Goal: Task Accomplishment & Management: Complete application form

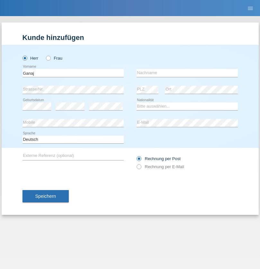
type input "Ganaj"
click at [187, 73] on input "text" at bounding box center [187, 73] width 101 height 8
type input "Fadil"
select select "XK"
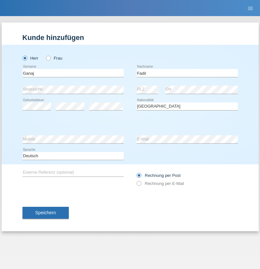
select select "C"
select select "11"
select select "08"
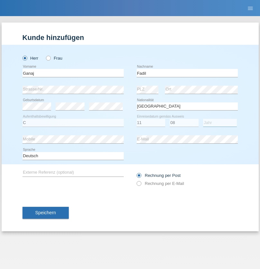
select select "2021"
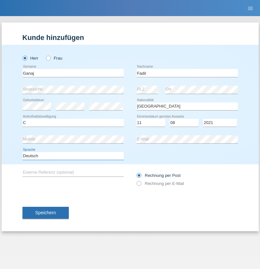
select select "en"
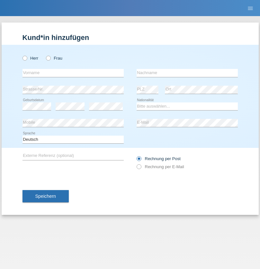
radio input "true"
click at [73, 73] on input "text" at bounding box center [73, 73] width 101 height 8
type input "[PERSON_NAME]"
click at [187, 73] on input "text" at bounding box center [187, 73] width 101 height 8
type input "Muja"
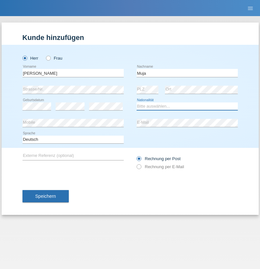
select select "XK"
select select "C"
select select "03"
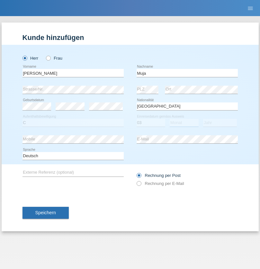
select select "07"
select select "2021"
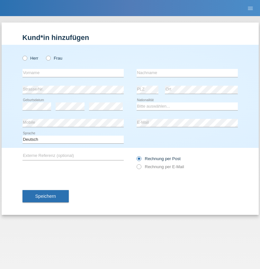
radio input "true"
click at [73, 73] on input "text" at bounding box center [73, 73] width 101 height 8
type input "Thomas"
click at [187, 73] on input "text" at bounding box center [187, 73] width 101 height 8
type input "Berger"
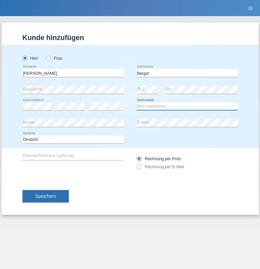
select select "CH"
radio input "true"
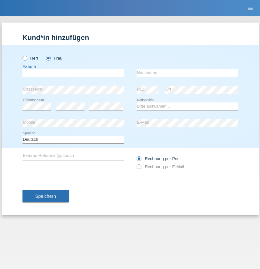
click at [73, 73] on input "text" at bounding box center [73, 73] width 101 height 8
type input "Teixeira da Silva Moço"
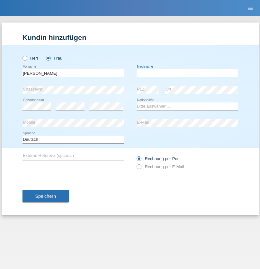
click at [187, 73] on input "text" at bounding box center [187, 73] width 101 height 8
type input "Paula"
select select "PT"
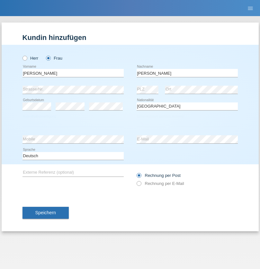
select select "C"
select select "28"
select select "03"
select select "2005"
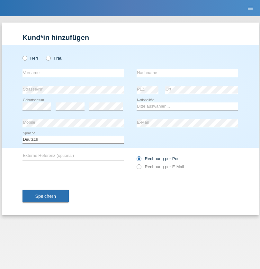
radio input "true"
click at [73, 73] on input "text" at bounding box center [73, 73] width 101 height 8
type input "Michel"
click at [187, 73] on input "text" at bounding box center [187, 73] width 101 height 8
type input "Ettl"
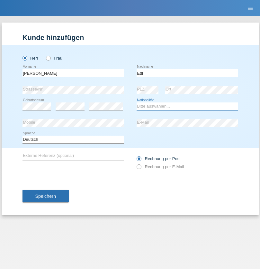
select select "CH"
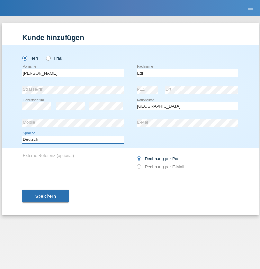
select select "en"
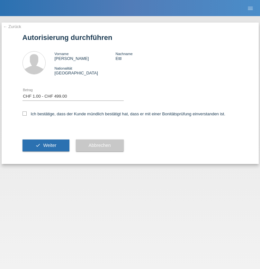
select select "1"
checkbox input "true"
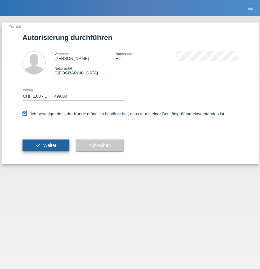
click at [46, 145] on span "Weiter" at bounding box center [49, 145] width 13 height 5
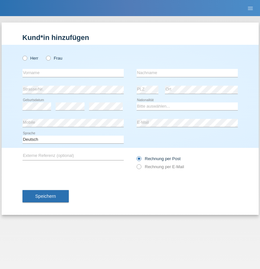
radio input "true"
click at [73, 73] on input "text" at bounding box center [73, 73] width 101 height 8
type input "Momand"
click at [187, 73] on input "text" at bounding box center [187, 73] width 101 height 8
type input "Azmat"
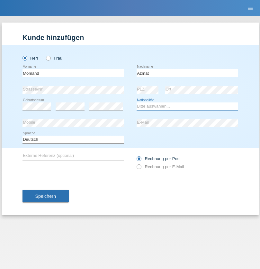
select select "CH"
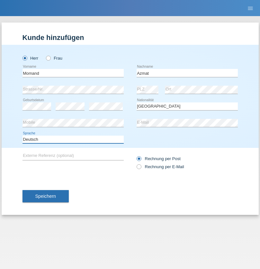
select select "en"
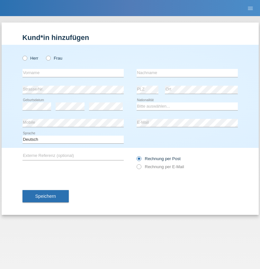
radio input "true"
click at [73, 73] on input "text" at bounding box center [73, 73] width 101 height 8
type input "[PERSON_NAME]"
click at [187, 73] on input "text" at bounding box center [187, 73] width 101 height 8
type input "Theurillat"
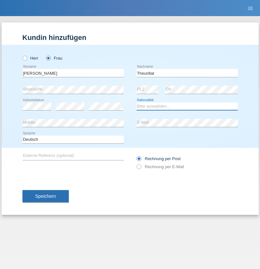
select select "CH"
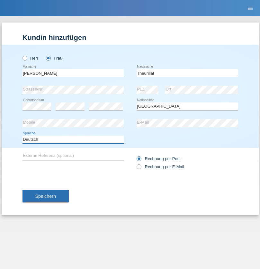
select select "en"
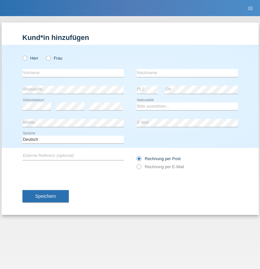
radio input "true"
click at [73, 73] on input "text" at bounding box center [73, 73] width 101 height 8
type input "Jack"
click at [187, 73] on input "text" at bounding box center [187, 73] width 101 height 8
type input "Graf"
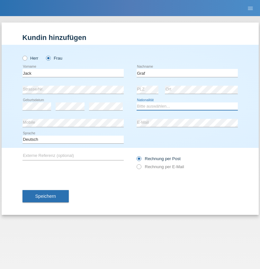
select select "CH"
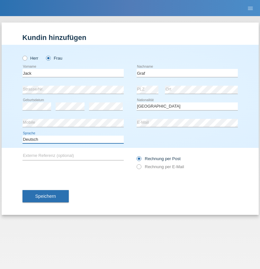
select select "en"
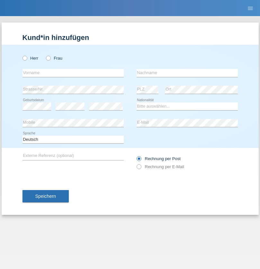
radio input "true"
click at [73, 73] on input "text" at bounding box center [73, 73] width 101 height 8
type input "Teklay"
click at [187, 73] on input "text" at bounding box center [187, 73] width 101 height 8
type input "Fiori"
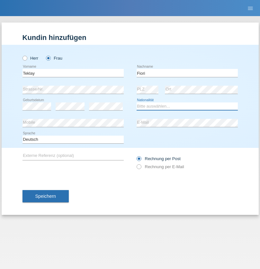
select select "ER"
select select "C"
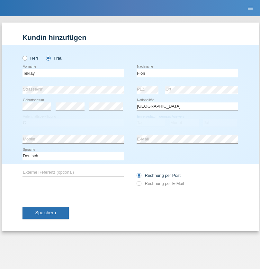
select select "11"
select select "08"
select select "2021"
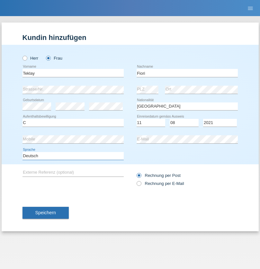
select select "en"
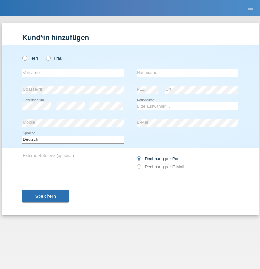
radio input "true"
click at [73, 73] on input "text" at bounding box center [73, 73] width 101 height 8
type input "Sadia"
click at [187, 73] on input "text" at bounding box center [187, 73] width 101 height 8
type input "Nejmaoui"
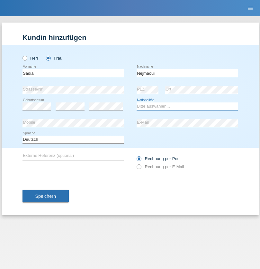
select select "MA"
select select "C"
select select "01"
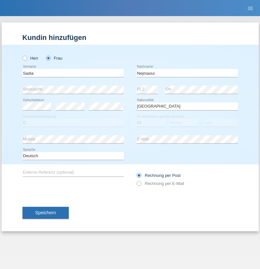
select select "06"
select select "1964"
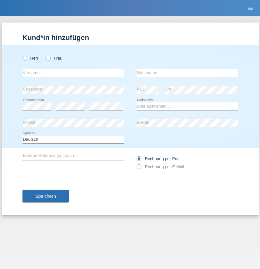
radio input "true"
click at [73, 73] on input "text" at bounding box center [73, 73] width 101 height 8
type input "Carlos"
click at [187, 73] on input "text" at bounding box center [187, 73] width 101 height 8
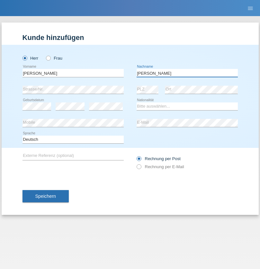
type input "Nobrega"
select select "CH"
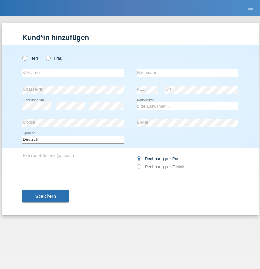
radio input "true"
click at [73, 73] on input "text" at bounding box center [73, 73] width 101 height 8
type input "Thivagaran"
click at [187, 73] on input "text" at bounding box center [187, 73] width 101 height 8
type input "Selvanayagam"
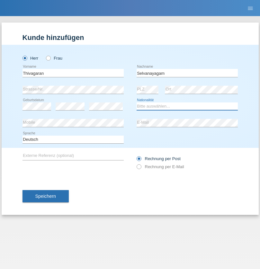
select select "LK"
select select "C"
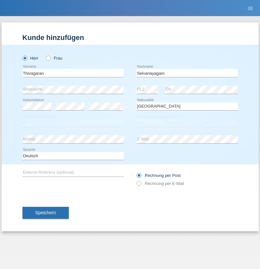
select select "23"
select select "03"
select select "2021"
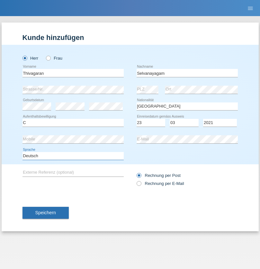
select select "en"
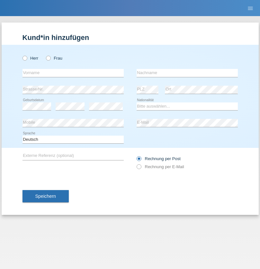
radio input "true"
click at [73, 73] on input "text" at bounding box center [73, 73] width 101 height 8
type input "[PERSON_NAME]"
click at [187, 73] on input "text" at bounding box center [187, 73] width 101 height 8
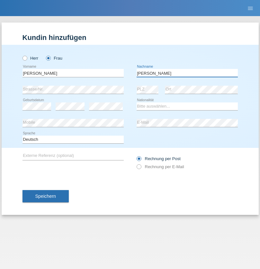
type input "[PERSON_NAME]"
select select "CH"
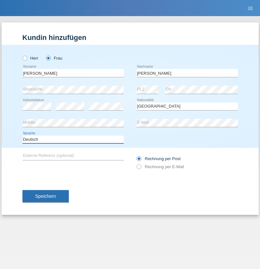
select select "en"
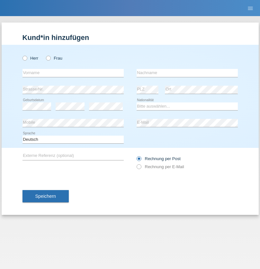
radio input "true"
click at [73, 73] on input "text" at bounding box center [73, 73] width 101 height 8
type input "Tymur"
click at [187, 73] on input "text" at bounding box center [187, 73] width 101 height 8
type input "[PERSON_NAME]"
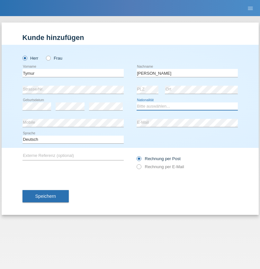
select select "UA"
select select "C"
select select "20"
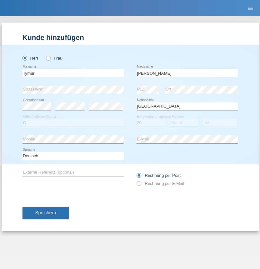
select select "08"
select select "2021"
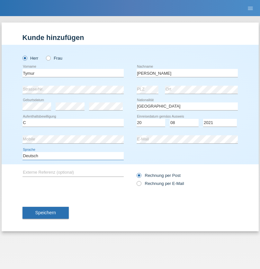
select select "en"
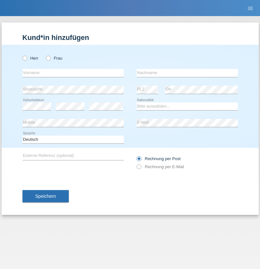
radio input "true"
click at [73, 73] on input "text" at bounding box center [73, 73] width 101 height 8
type input "Tymur"
click at [187, 73] on input "text" at bounding box center [187, 73] width 101 height 8
type input "Hunderchuj"
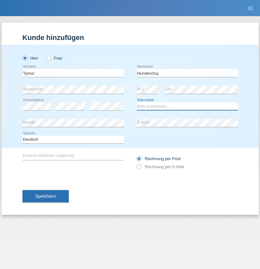
select select "UA"
select select "C"
select select "20"
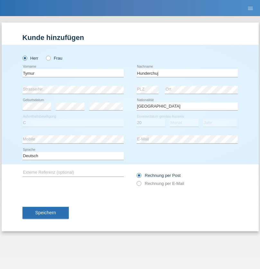
select select "08"
select select "2021"
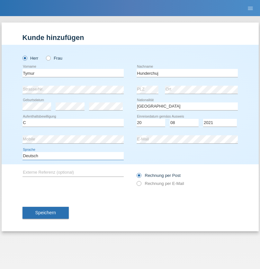
select select "en"
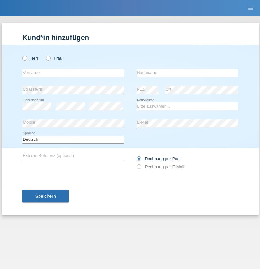
radio input "true"
click at [73, 73] on input "text" at bounding box center [73, 73] width 101 height 8
type input "[PERSON_NAME]"
click at [187, 73] on input "text" at bounding box center [187, 73] width 101 height 8
type input "Tropp"
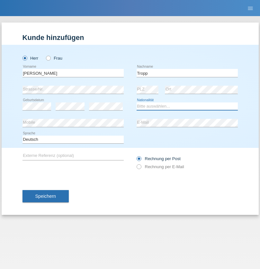
select select "SK"
select select "C"
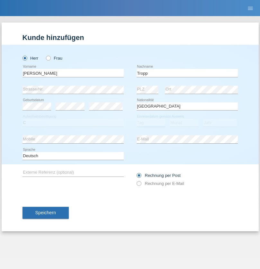
select select "11"
select select "08"
select select "2021"
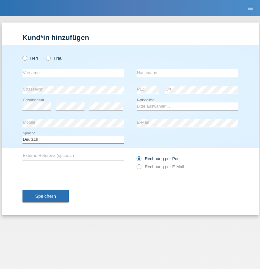
radio input "true"
click at [73, 73] on input "text" at bounding box center [73, 73] width 101 height 8
type input "[PERSON_NAME]"
click at [187, 73] on input "text" at bounding box center [187, 73] width 101 height 8
type input "Ringle"
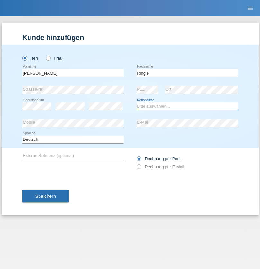
select select "DE"
select select "C"
select select "06"
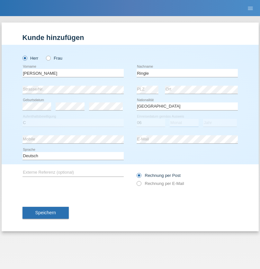
select select "01"
select select "2021"
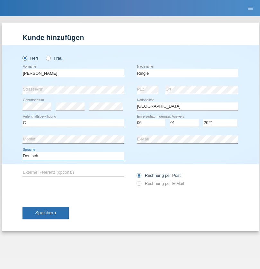
select select "en"
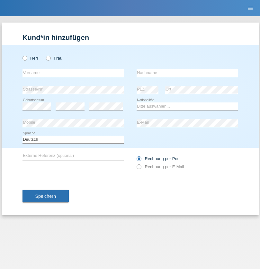
radio input "true"
click at [73, 73] on input "text" at bounding box center [73, 73] width 101 height 8
type input "Junior"
click at [187, 73] on input "text" at bounding box center [187, 73] width 101 height 8
type input "Mauricio"
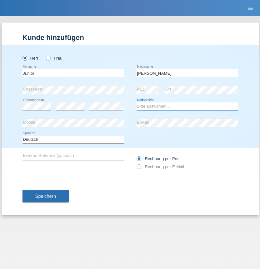
select select "CH"
radio input "true"
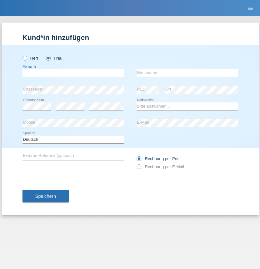
click at [73, 73] on input "text" at bounding box center [73, 73] width 101 height 8
type input "[PERSON_NAME] [PERSON_NAME]"
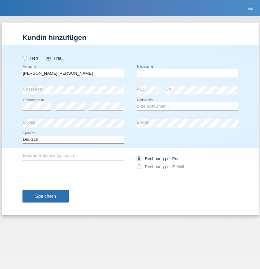
click at [187, 73] on input "text" at bounding box center [187, 73] width 101 height 8
type input "Knusel Campillo"
select select "CH"
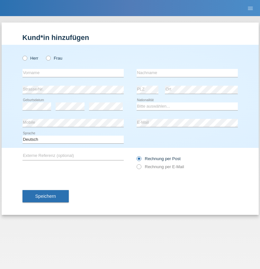
radio input "true"
click at [73, 73] on input "text" at bounding box center [73, 73] width 101 height 8
type input "Beqiri"
click at [187, 73] on input "text" at bounding box center [187, 73] width 101 height 8
type input "Shpresa"
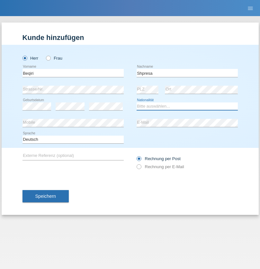
select select "XK"
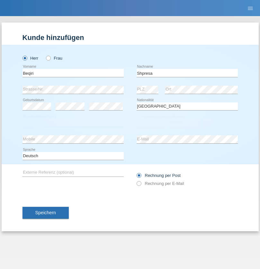
select select "C"
select select "08"
select select "02"
select select "1979"
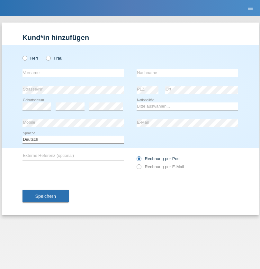
radio input "true"
click at [73, 73] on input "text" at bounding box center [73, 73] width 101 height 8
type input "[PERSON_NAME]"
click at [187, 73] on input "text" at bounding box center [187, 73] width 101 height 8
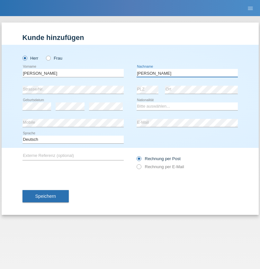
type input "[PERSON_NAME]"
select select "CH"
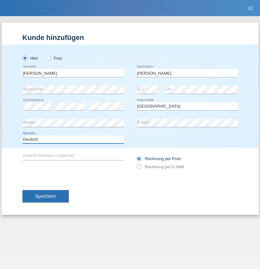
select select "en"
